Goal: Task Accomplishment & Management: Use online tool/utility

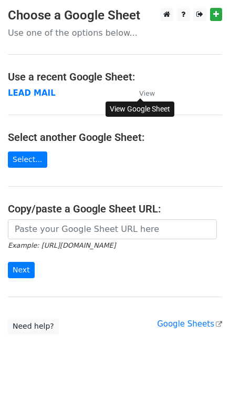
click at [145, 95] on small "View" at bounding box center [147, 93] width 16 height 8
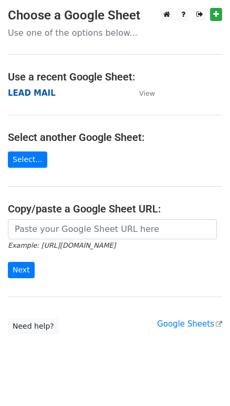
click at [27, 95] on strong "LEAD MAIL" at bounding box center [32, 92] width 48 height 9
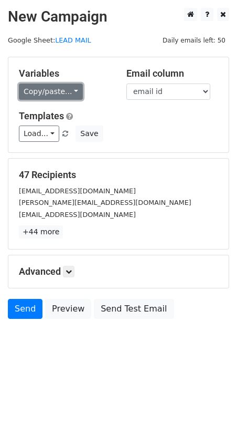
click at [59, 94] on link "Copy/paste..." at bounding box center [51, 92] width 64 height 16
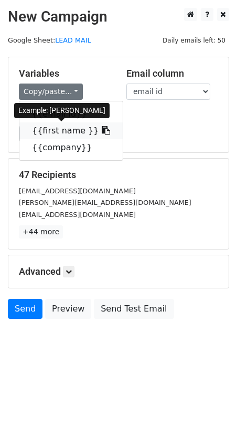
click at [102, 130] on icon at bounding box center [106, 130] width 8 height 8
